Goal: Task Accomplishment & Management: Use online tool/utility

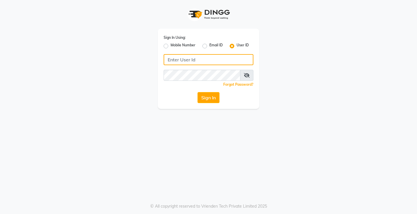
click at [201, 57] on input "Username" at bounding box center [209, 59] width 90 height 11
type input "-"
type input "e1954-11"
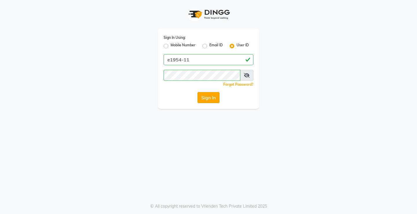
click at [206, 99] on button "Sign In" at bounding box center [209, 97] width 22 height 11
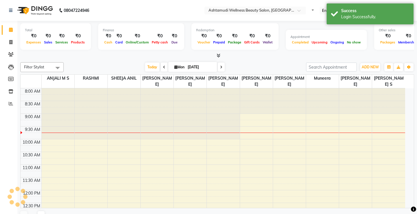
select select "en"
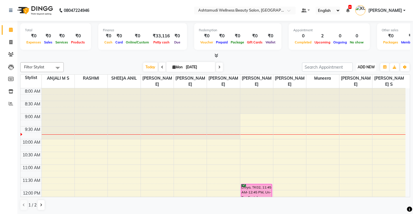
click at [367, 69] on span "ADD NEW" at bounding box center [365, 67] width 17 height 4
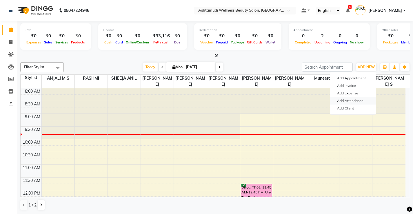
click at [357, 101] on link "Add Attendance" at bounding box center [353, 101] width 46 height 8
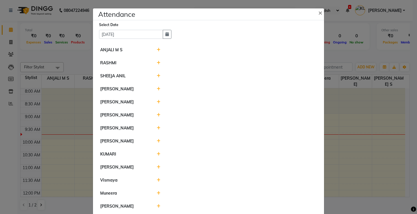
click at [157, 100] on icon at bounding box center [159, 102] width 4 height 4
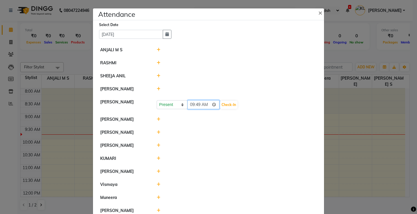
click at [204, 104] on input "09:49" at bounding box center [203, 104] width 32 height 9
type input "09:25"
click at [221, 105] on button "Check-In" at bounding box center [228, 105] width 17 height 8
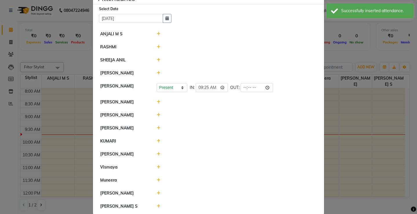
scroll to position [25, 0]
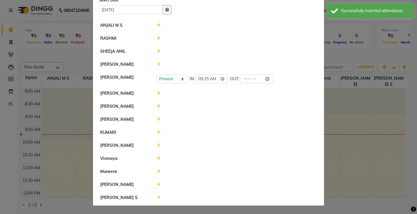
click at [157, 170] on icon at bounding box center [159, 171] width 4 height 4
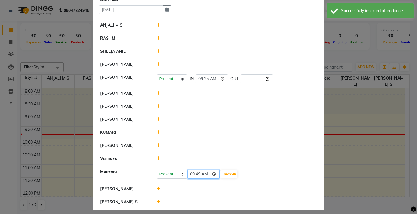
click at [205, 174] on input "09:49" at bounding box center [203, 174] width 32 height 9
type input "09:35"
drag, startPoint x: 224, startPoint y: 174, endPoint x: 233, endPoint y: 174, distance: 9.6
click at [224, 174] on button "Check-In" at bounding box center [228, 174] width 17 height 8
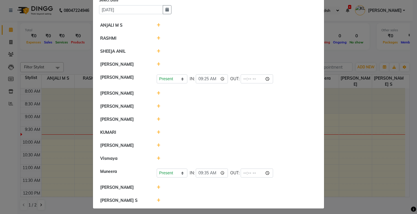
click at [157, 119] on icon at bounding box center [159, 119] width 4 height 4
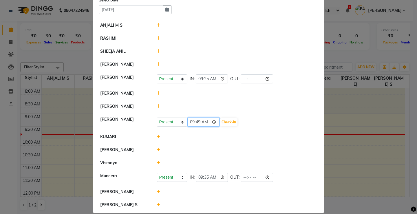
click at [206, 122] on input "09:49" at bounding box center [203, 122] width 32 height 9
type input "08:30"
click at [222, 121] on button "Check-In" at bounding box center [228, 122] width 17 height 8
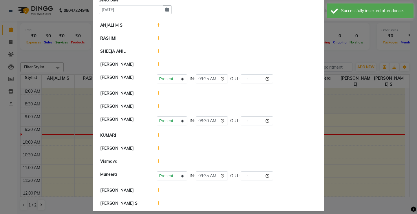
click at [157, 106] on icon at bounding box center [159, 106] width 4 height 4
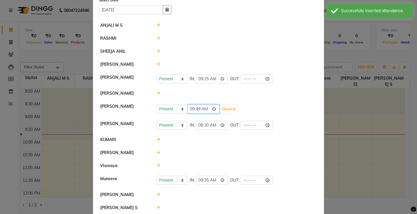
click at [201, 108] on input "09:49" at bounding box center [203, 109] width 32 height 9
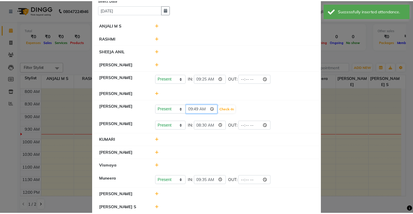
scroll to position [0, 0]
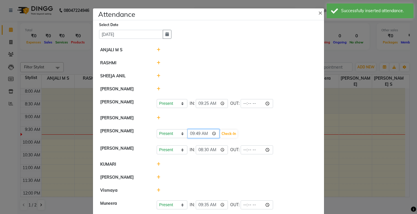
click at [191, 133] on input "09:49" at bounding box center [203, 133] width 32 height 9
click at [206, 135] on input "09:49" at bounding box center [203, 133] width 32 height 9
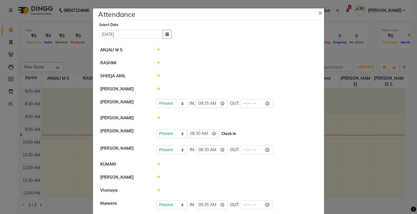
type input "08:30"
click at [223, 132] on button "Check-In" at bounding box center [228, 134] width 17 height 8
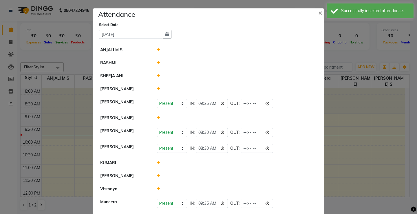
click at [363, 161] on ngb-modal-window "Attendance × Select Date [DATE] ANJALI [PERSON_NAME] [PERSON_NAME] [PERSON_NAME…" at bounding box center [208, 107] width 417 height 214
